Goal: Task Accomplishment & Management: Use online tool/utility

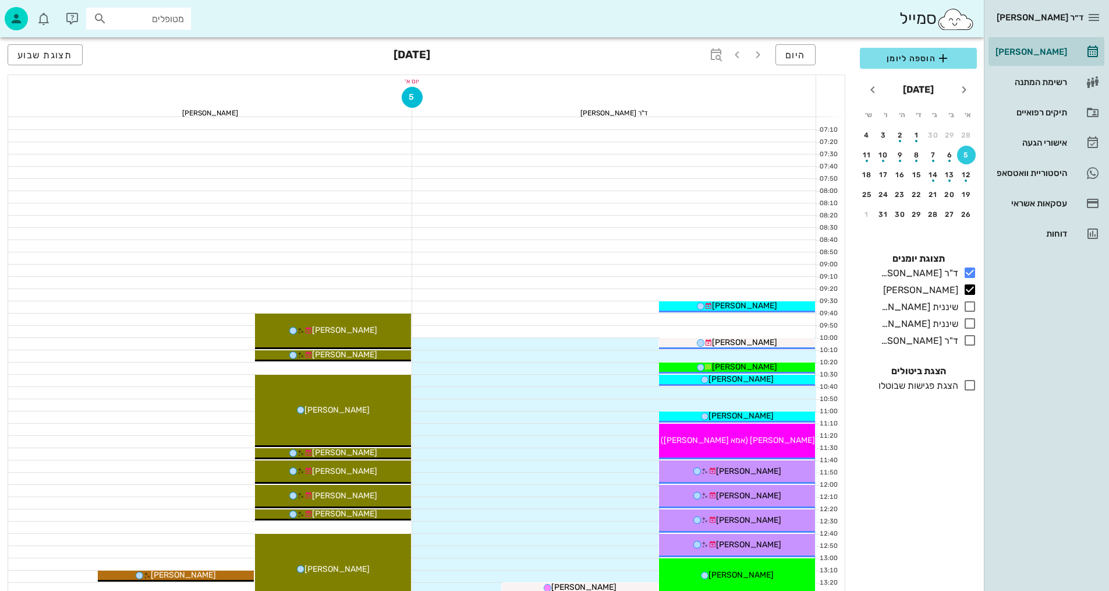
drag, startPoint x: 559, startPoint y: 299, endPoint x: 658, endPoint y: 351, distance: 111.2
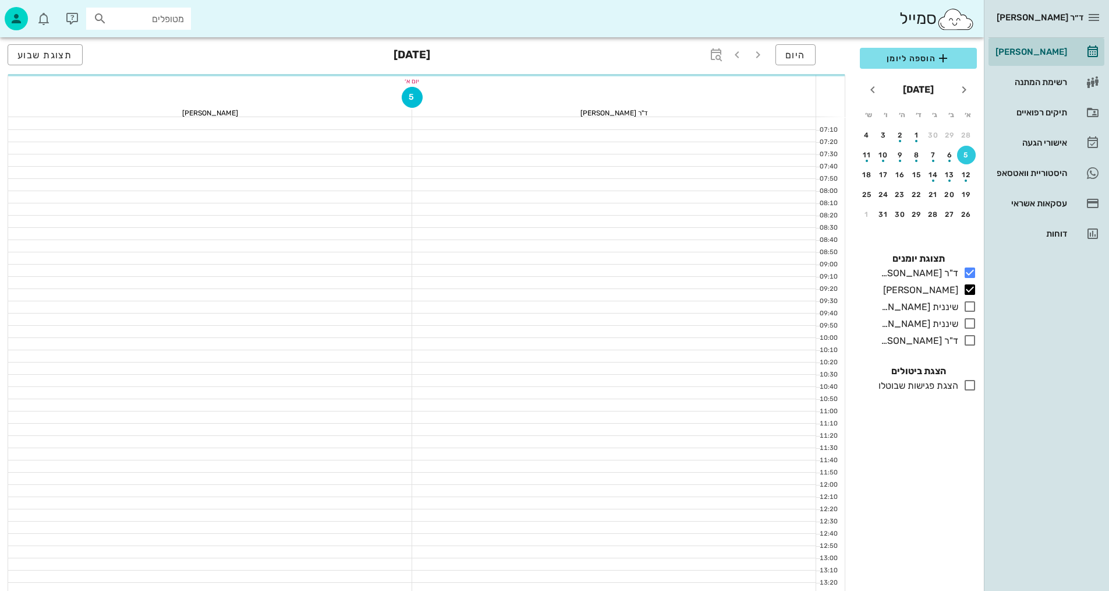
scroll to position [408, 0]
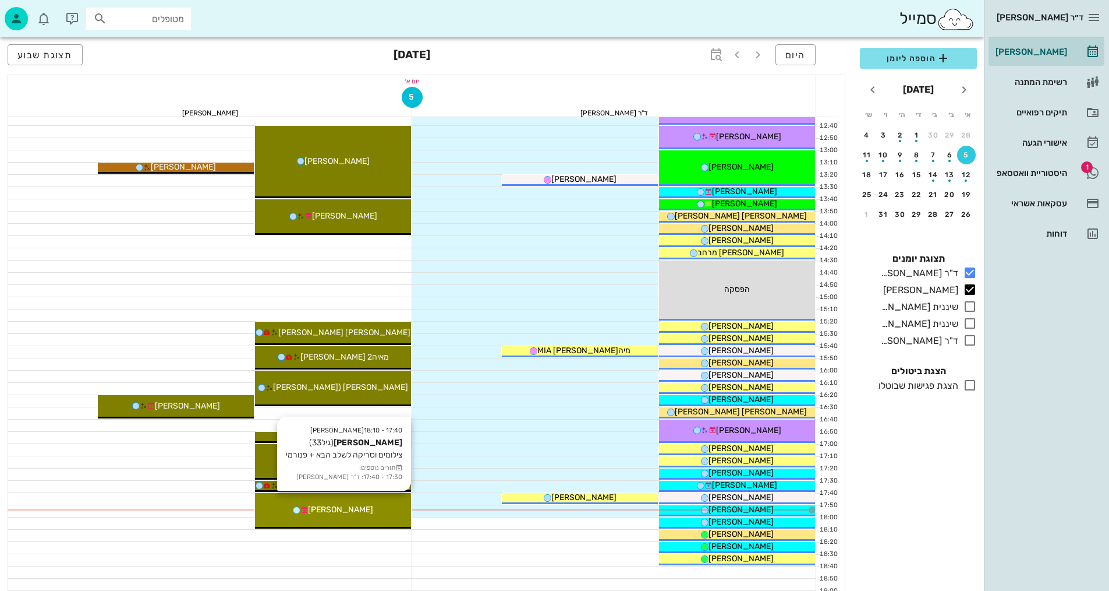
click at [305, 512] on icon at bounding box center [305, 510] width 8 height 8
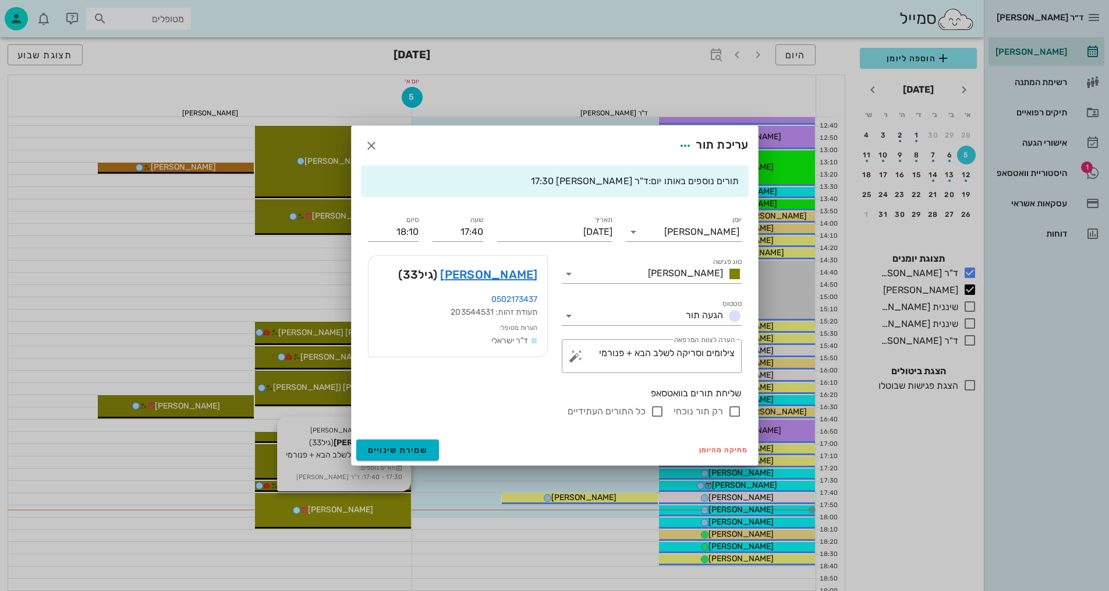
click at [305, 512] on div "ד״ר [PERSON_NAME] [PERSON_NAME] רשימת המתנה תיקים רפואיים אישורי הגעה 1 היסטורי…" at bounding box center [554, 164] width 1109 height 1144
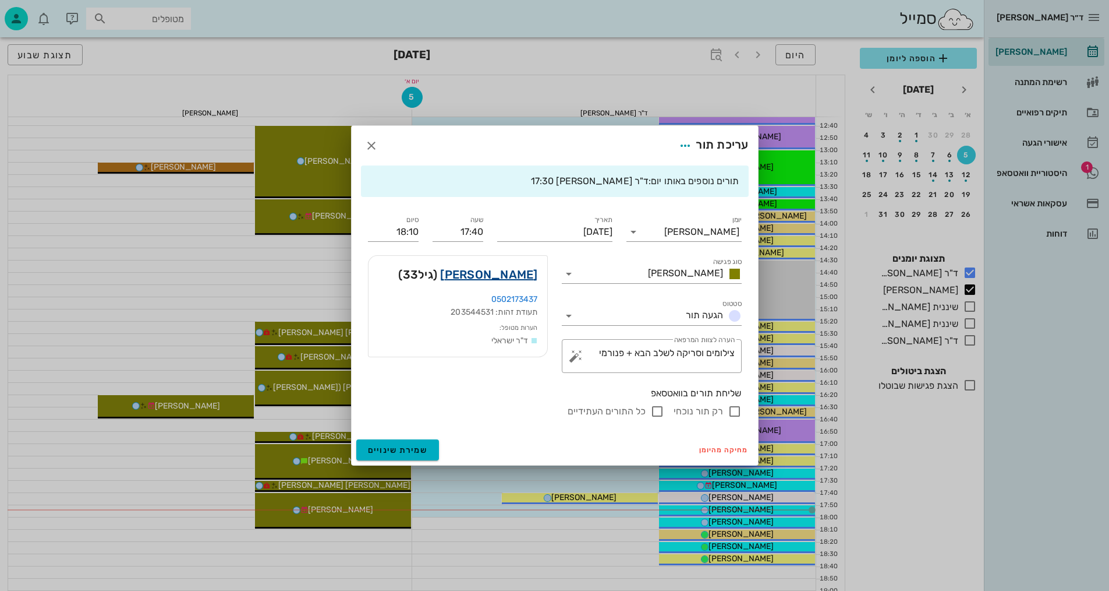
click at [520, 272] on link "[PERSON_NAME]" at bounding box center [488, 274] width 97 height 19
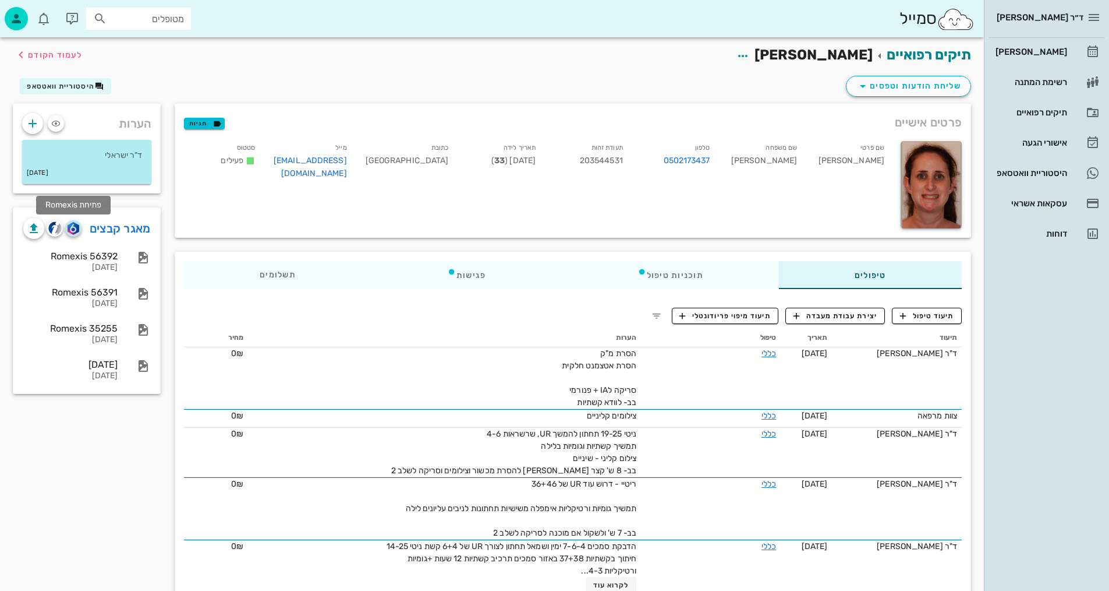
click at [73, 228] on img "button" at bounding box center [73, 228] width 11 height 13
click at [942, 317] on span "תיעוד טיפול" at bounding box center [927, 315] width 54 height 10
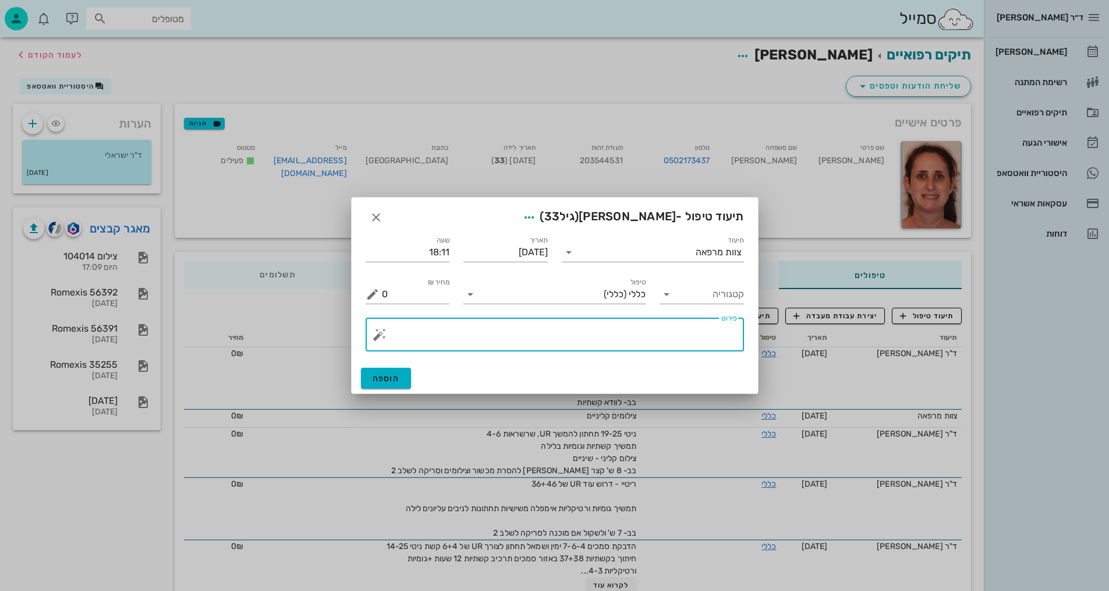
click at [646, 331] on textarea "פירוט" at bounding box center [559, 337] width 355 height 28
click at [679, 246] on input "תיעוד" at bounding box center [637, 252] width 118 height 19
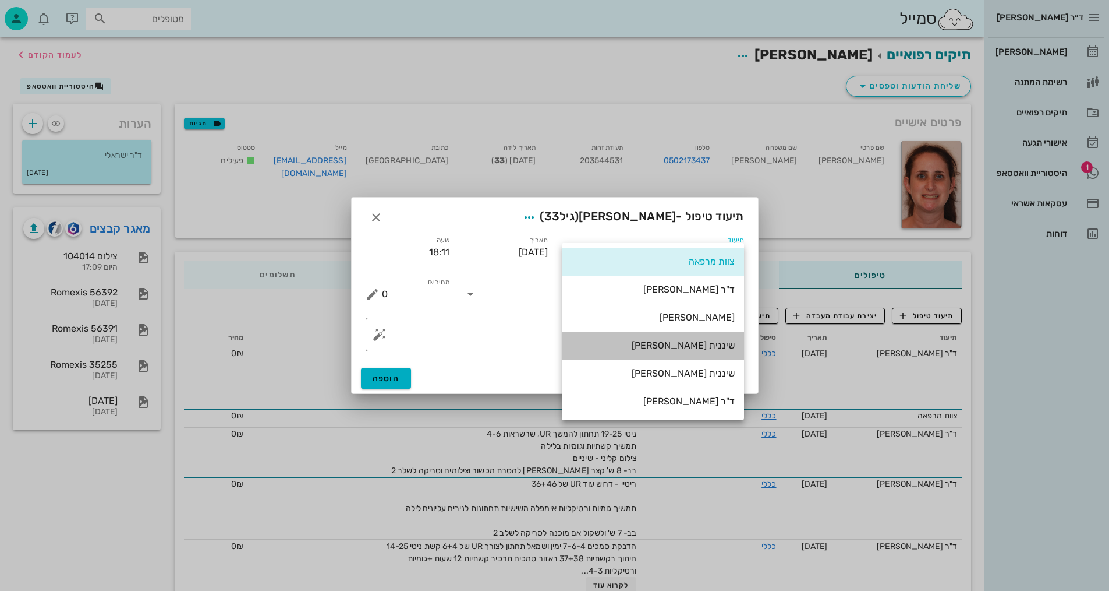
drag, startPoint x: 707, startPoint y: 345, endPoint x: 695, endPoint y: 333, distance: 16.9
click at [707, 345] on div "שיננית [PERSON_NAME]" at bounding box center [653, 345] width 164 height 11
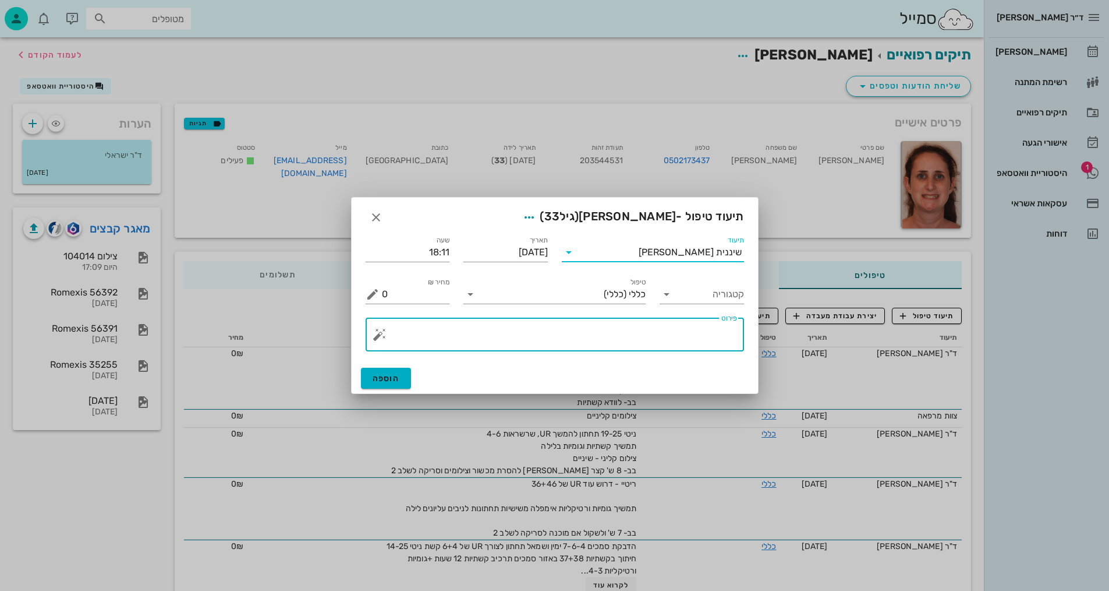
click at [694, 330] on textarea "פירוט" at bounding box center [559, 337] width 355 height 28
type textarea "צילומים קליניים+סריקה +פנורמי"
click at [394, 376] on span "הוספה" at bounding box center [386, 378] width 27 height 10
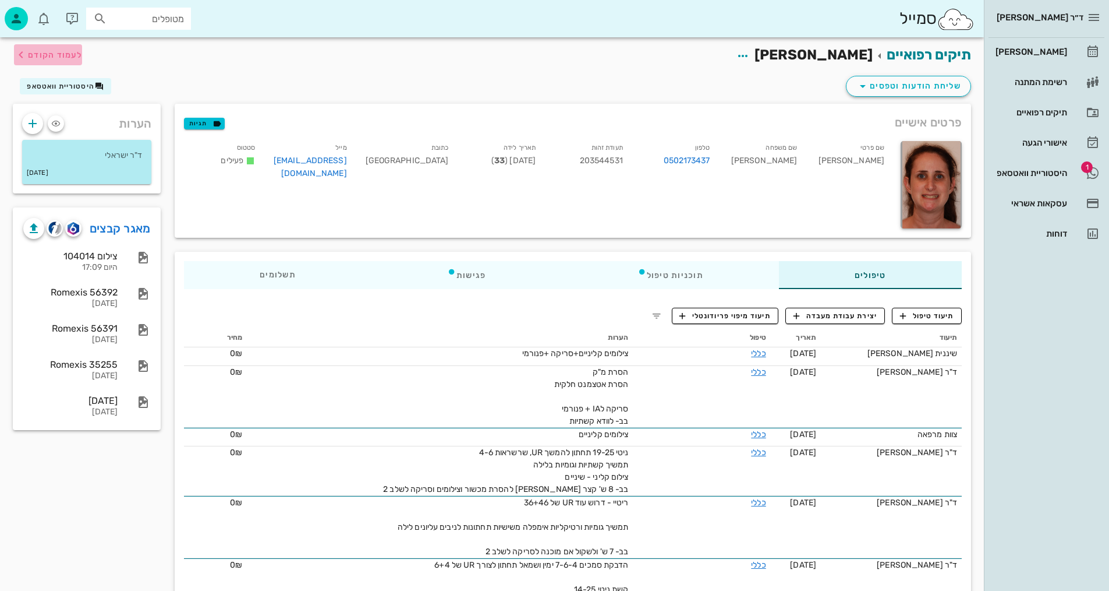
click at [38, 54] on span "לעמוד הקודם" at bounding box center [55, 55] width 54 height 10
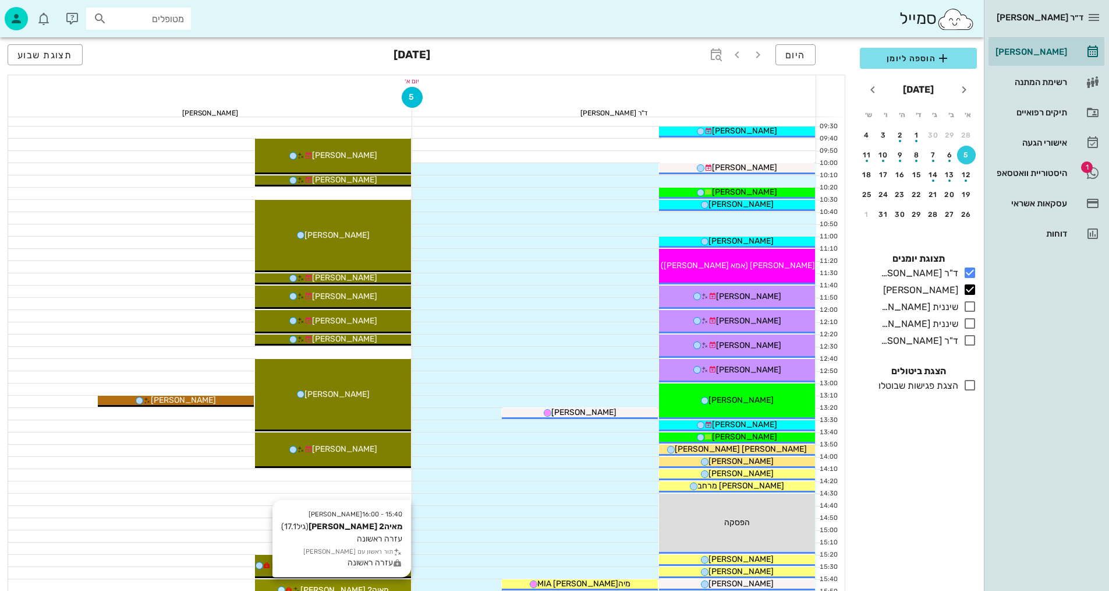
scroll to position [116, 0]
